Goal: Task Accomplishment & Management: Use online tool/utility

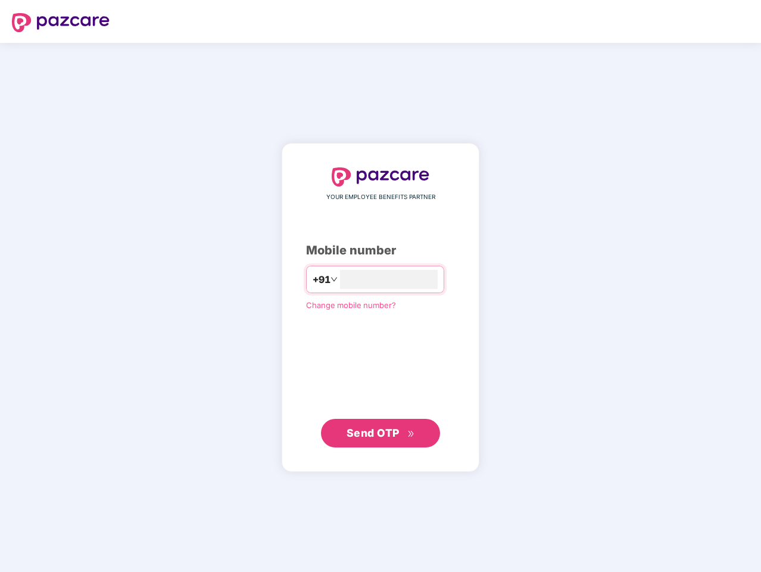
click at [381, 286] on input "number" at bounding box center [389, 279] width 98 height 19
click at [61, 23] on img at bounding box center [61, 22] width 98 height 19
click at [313, 279] on span "+91" at bounding box center [322, 279] width 18 height 15
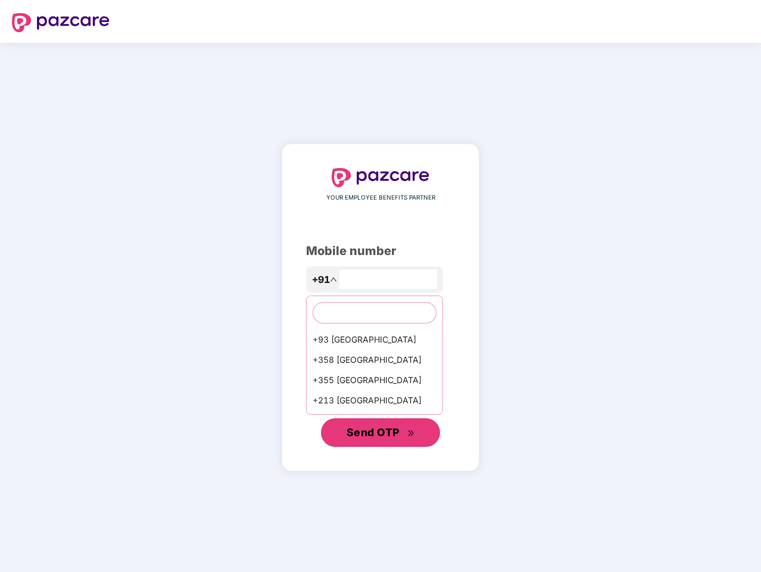
click at [381, 433] on span "Send OTP" at bounding box center [373, 432] width 53 height 13
